Goal: Task Accomplishment & Management: Complete application form

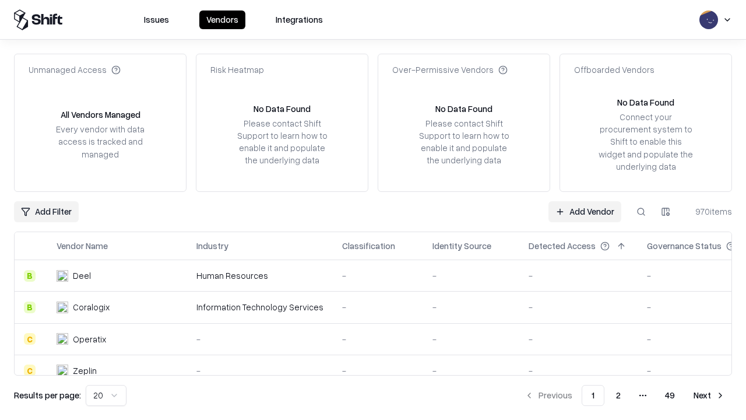
click at [585, 211] on link "Add Vendor" at bounding box center [584, 211] width 73 height 21
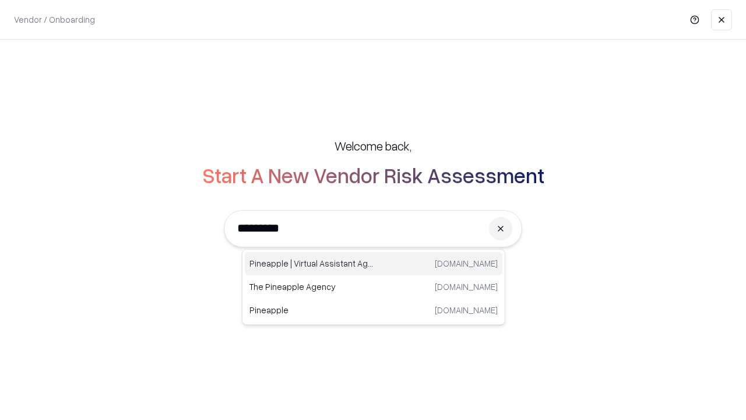
click at [374, 263] on div "Pineapple | Virtual Assistant Agency [DOMAIN_NAME]" at bounding box center [374, 263] width 258 height 23
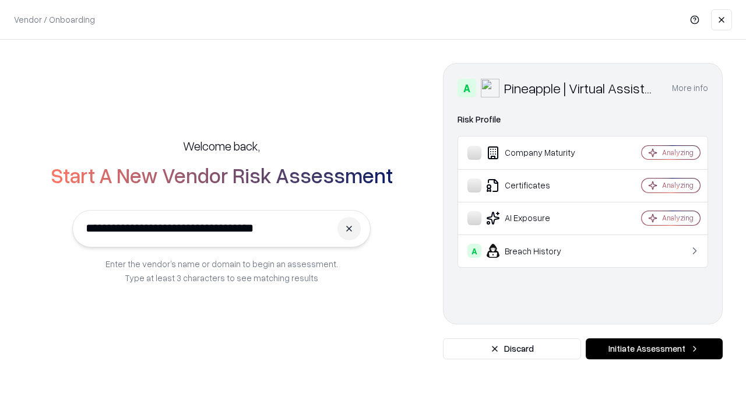
type input "**********"
click at [654, 349] on button "Initiate Assessment" at bounding box center [654, 348] width 137 height 21
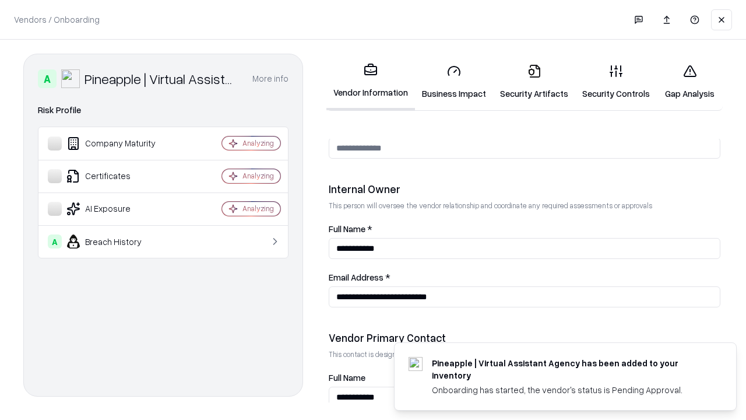
scroll to position [604, 0]
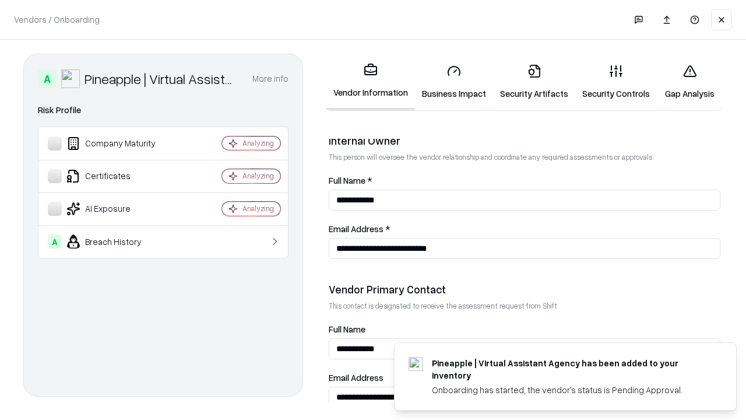
click at [534, 82] on link "Security Artifacts" at bounding box center [534, 82] width 82 height 54
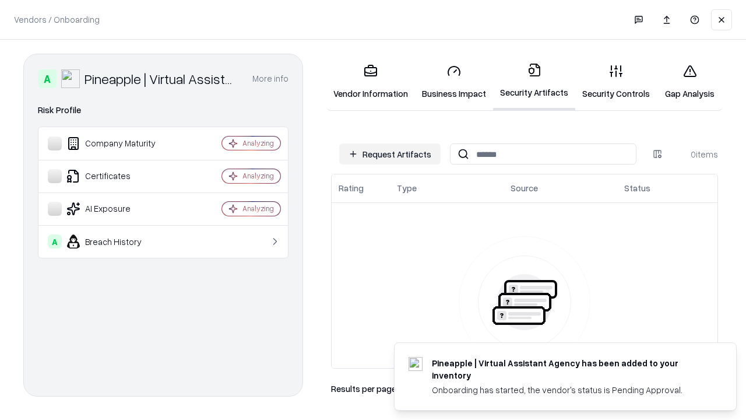
click at [390, 154] on button "Request Artifacts" at bounding box center [389, 153] width 101 height 21
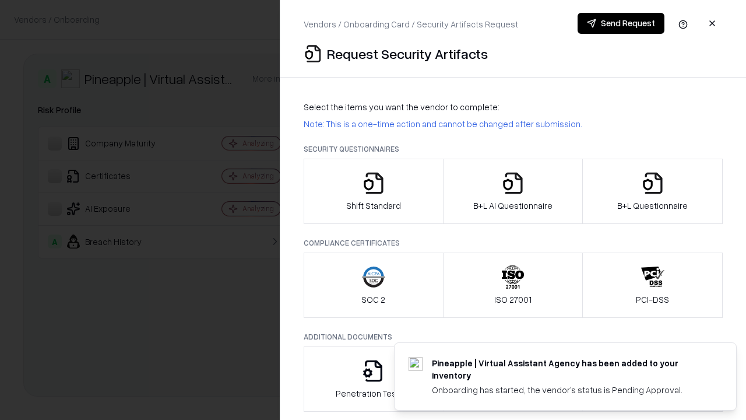
click at [652, 191] on icon "button" at bounding box center [652, 182] width 23 height 23
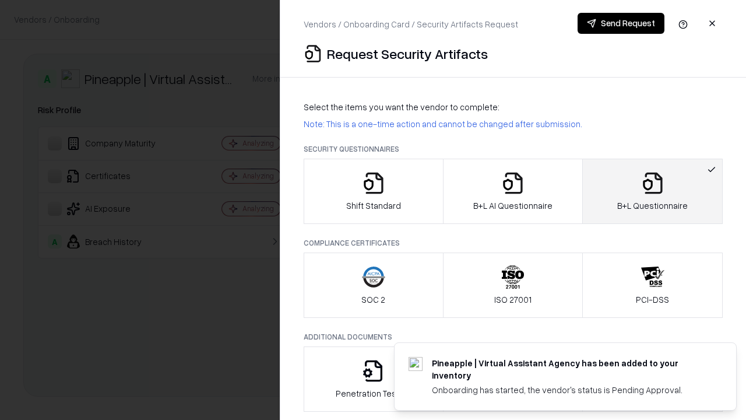
click at [512, 191] on icon "button" at bounding box center [512, 182] width 23 height 23
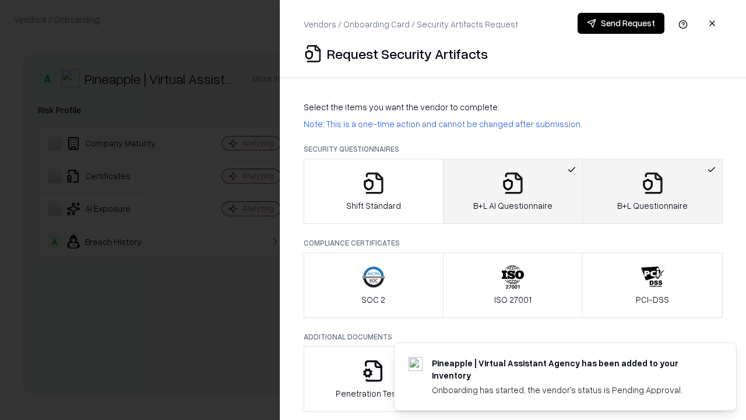
click at [621, 23] on button "Send Request" at bounding box center [621, 23] width 87 height 21
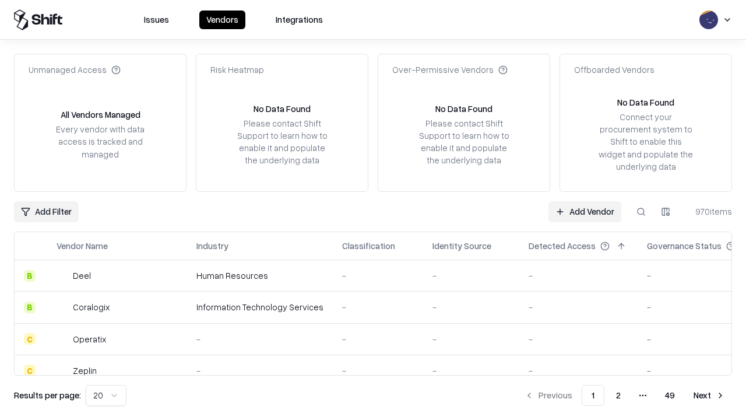
click at [641, 211] on button at bounding box center [641, 211] width 21 height 21
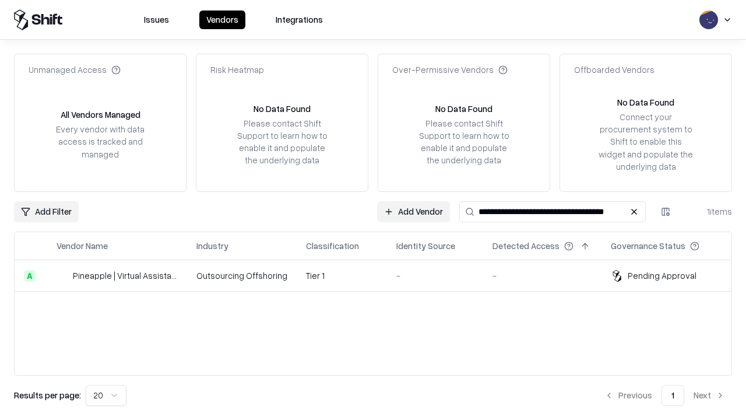
type input "**********"
click at [380, 275] on td "Tier 1" at bounding box center [342, 275] width 90 height 31
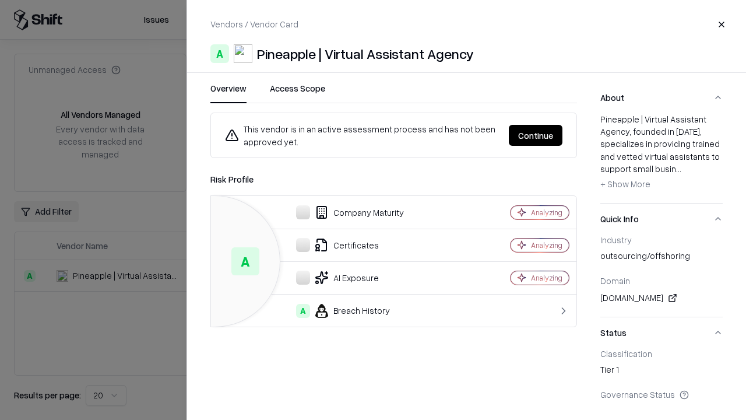
click at [536, 135] on button "Continue" at bounding box center [536, 135] width 54 height 21
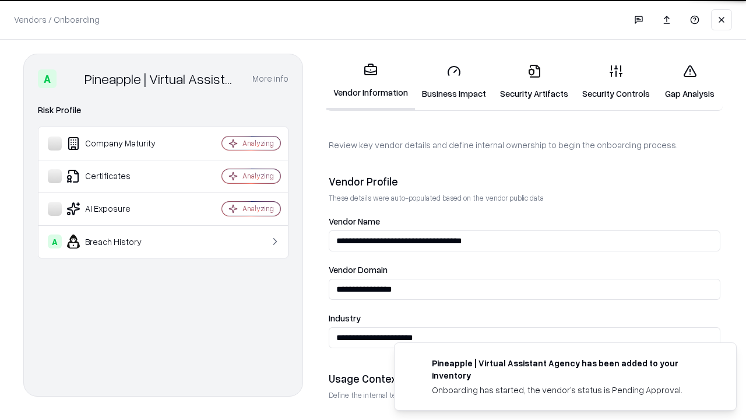
click at [534, 82] on link "Security Artifacts" at bounding box center [534, 82] width 82 height 54
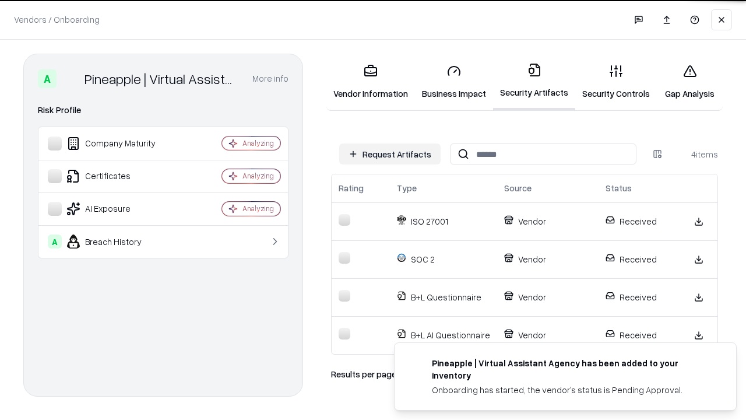
click at [689, 82] on link "Gap Analysis" at bounding box center [690, 82] width 66 height 54
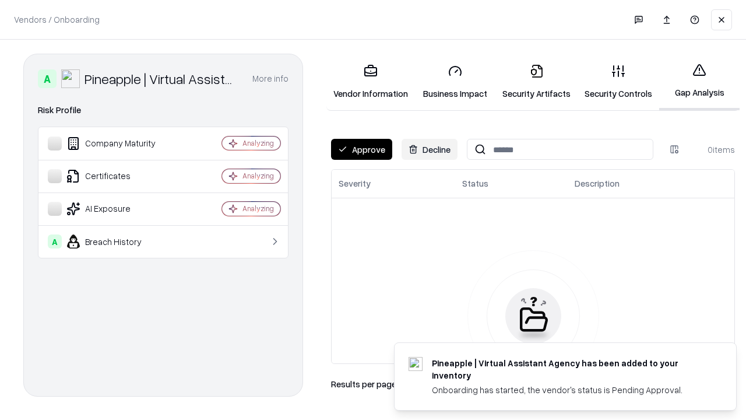
click at [361, 149] on button "Approve" at bounding box center [361, 149] width 61 height 21
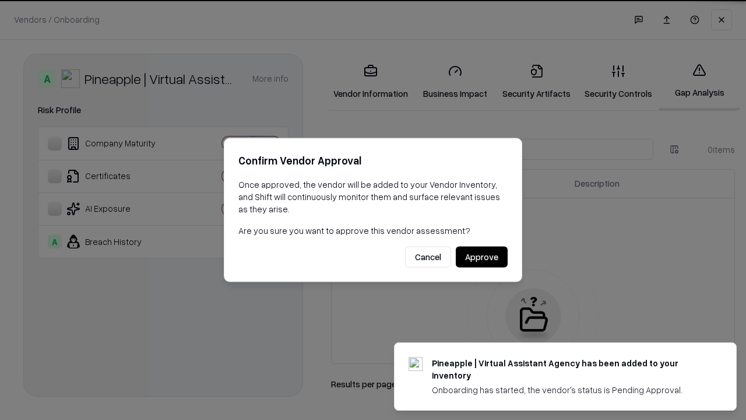
click at [481, 256] on button "Approve" at bounding box center [482, 257] width 52 height 21
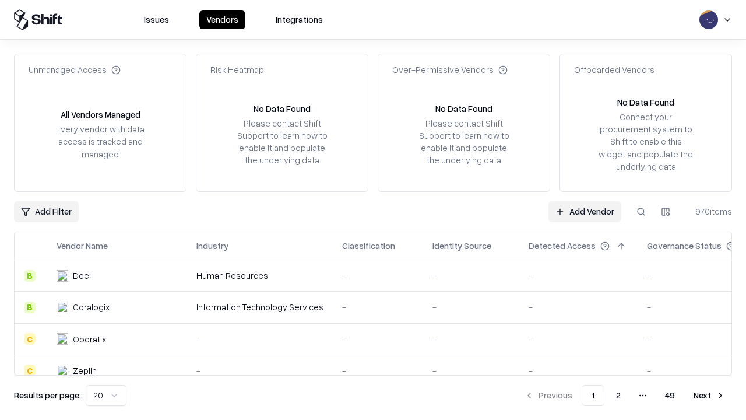
type input "**********"
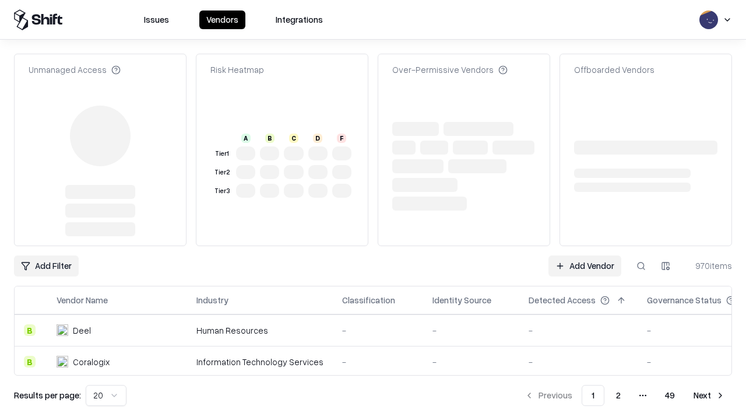
click at [585, 266] on link "Add Vendor" at bounding box center [584, 265] width 73 height 21
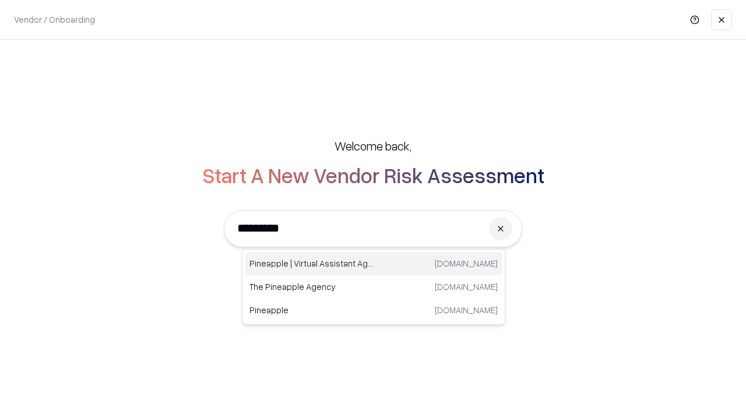
click at [374, 263] on div "Pineapple | Virtual Assistant Agency [DOMAIN_NAME]" at bounding box center [374, 263] width 258 height 23
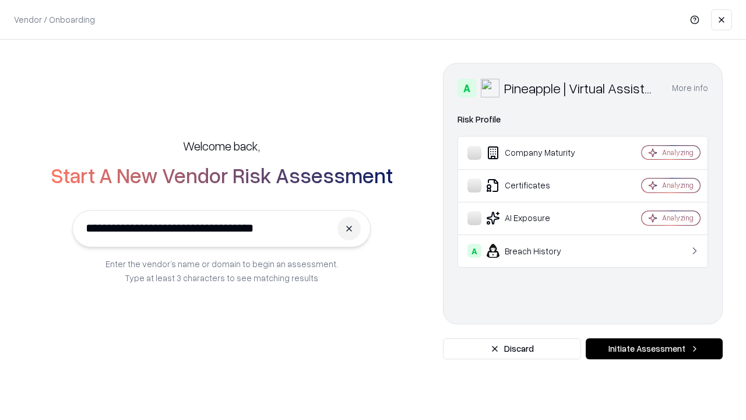
type input "**********"
click at [654, 349] on button "Initiate Assessment" at bounding box center [654, 348] width 137 height 21
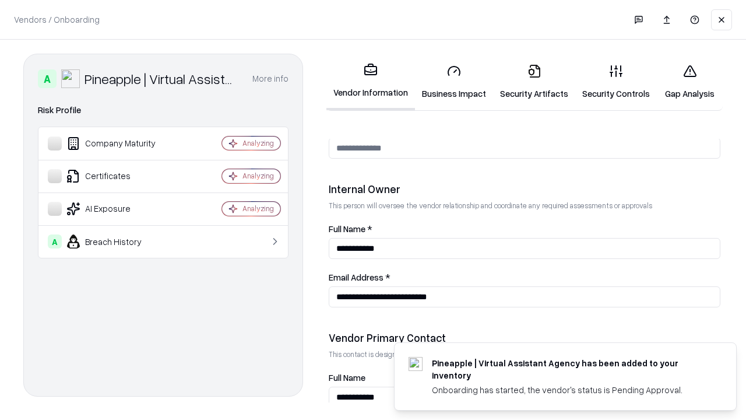
scroll to position [604, 0]
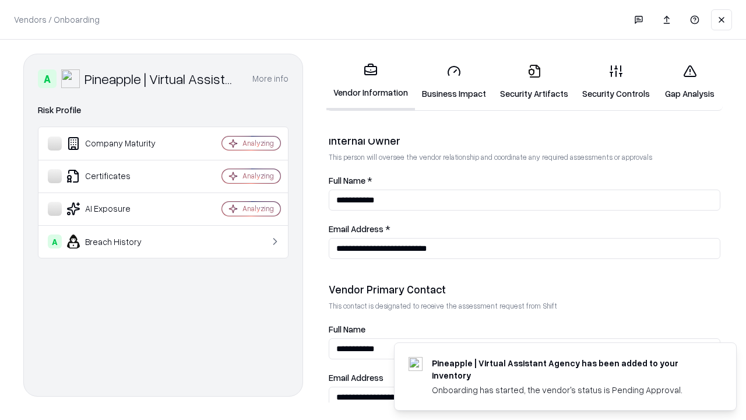
click at [689, 82] on link "Gap Analysis" at bounding box center [690, 82] width 66 height 54
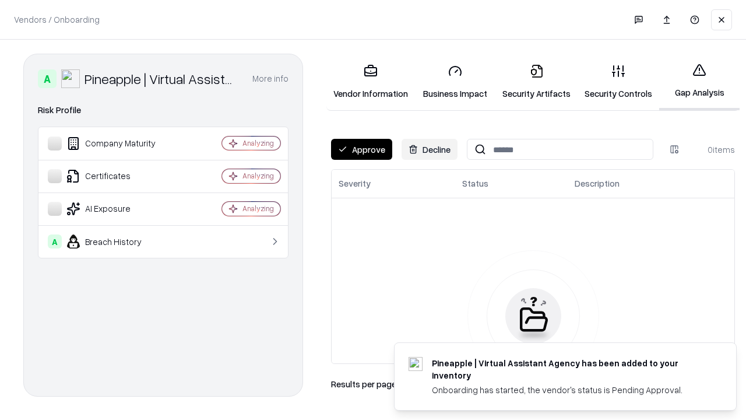
click at [361, 149] on button "Approve" at bounding box center [361, 149] width 61 height 21
